Goal: Find contact information: Find contact information

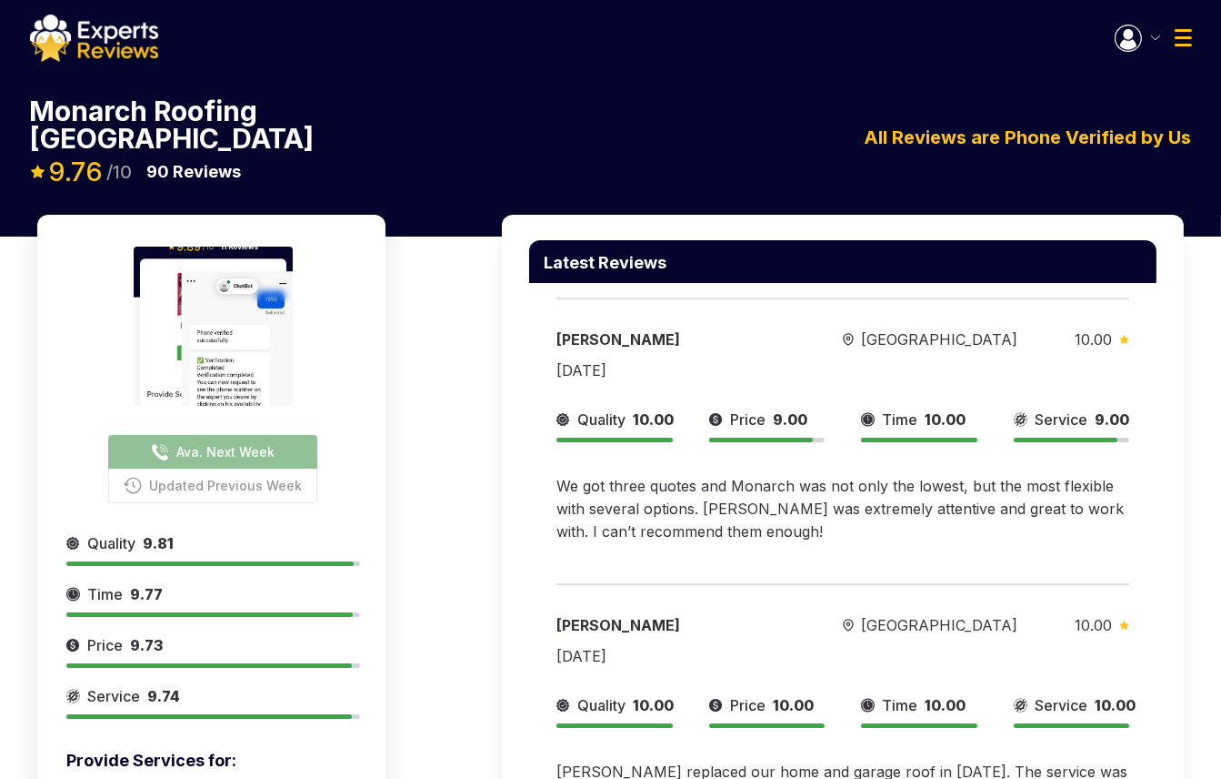
click at [241, 468] on button "Updated Previous Week" at bounding box center [212, 485] width 209 height 35
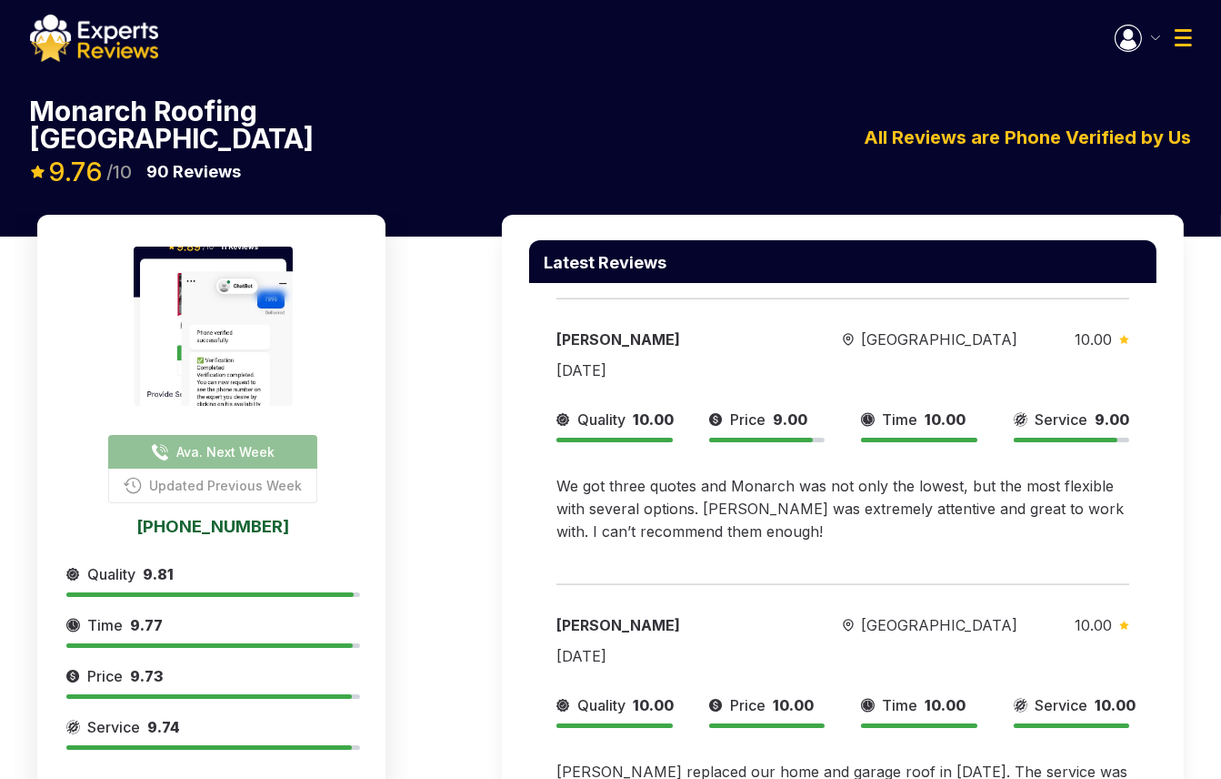
click at [240, 517] on link "832-215-0987" at bounding box center [213, 525] width 294 height 16
click at [1182, 507] on div "Latest Reviews Chris Bard Houston 10.00 04/16/2025 Quality 10.00 Price 9.00 Tim…" at bounding box center [843, 651] width 682 height 872
drag, startPoint x: 330, startPoint y: 426, endPoint x: 473, endPoint y: 530, distance: 177.0
click at [473, 530] on div "Ava. Next Week Updated Previous Week 832-215-0987 Provide Services for: Roofing…" at bounding box center [610, 615] width 1221 height 800
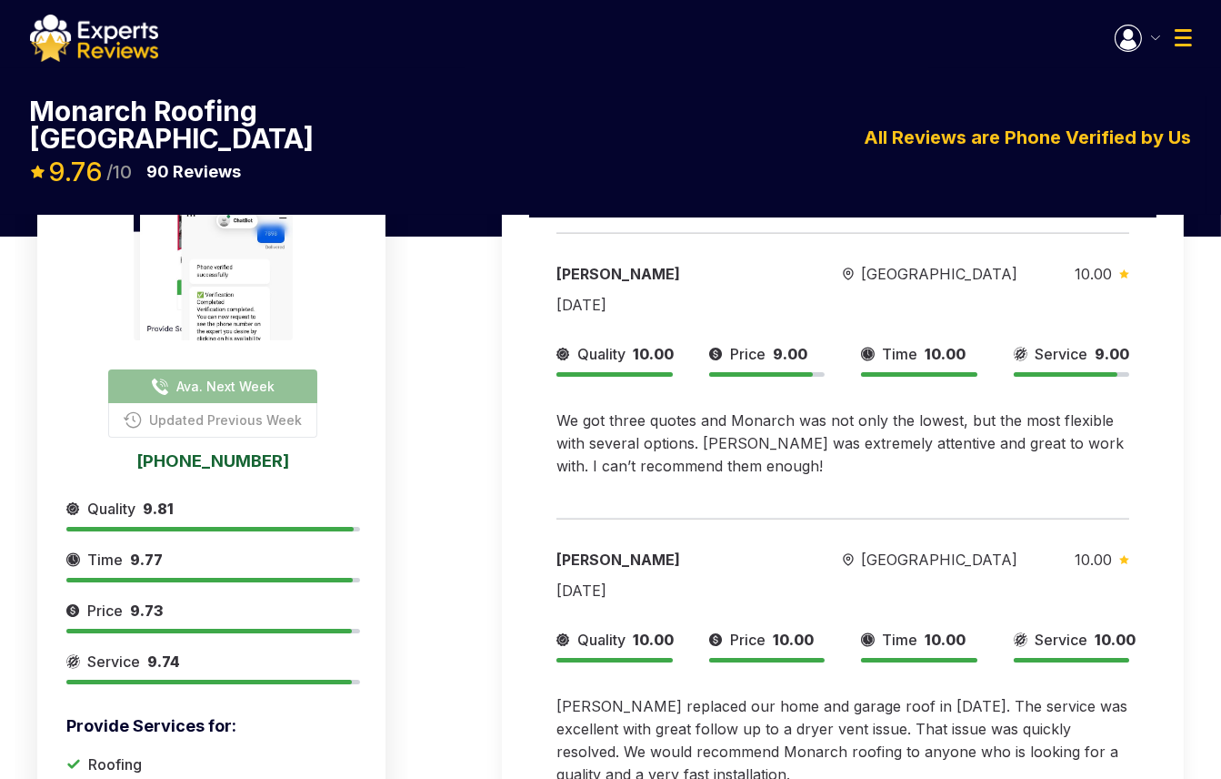
scroll to position [101, 0]
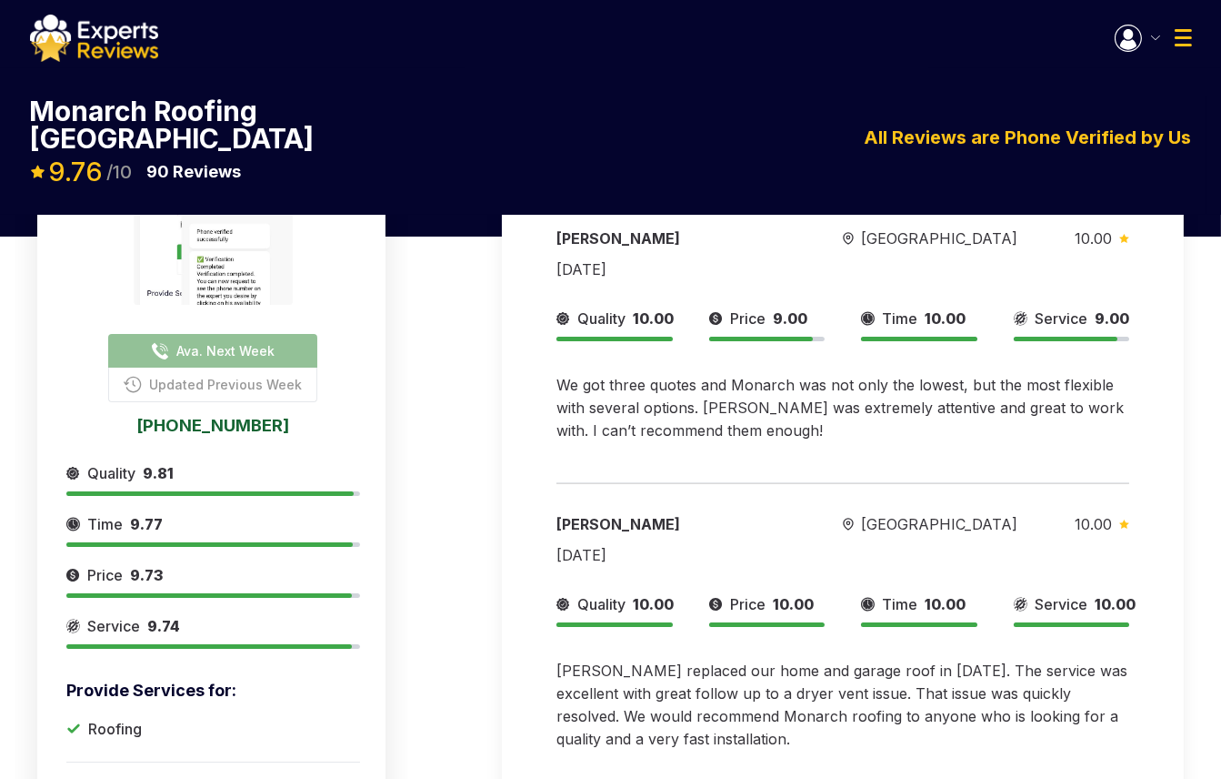
click at [1149, 97] on div "Monarch Roofing Houston Ava. Next Week Updated Previous Week 832-215-0987 9.76 …" at bounding box center [610, 155] width 1191 height 117
